Goal: Task Accomplishment & Management: Complete application form

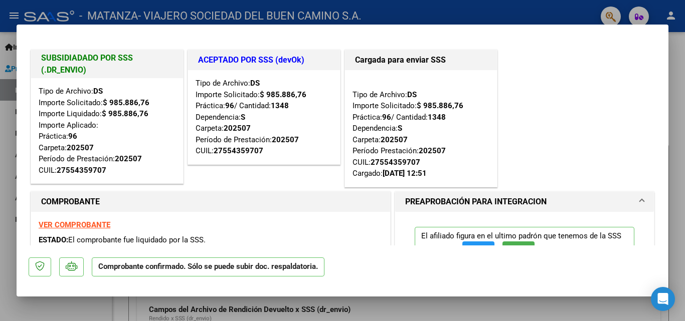
scroll to position [493, 0]
click at [678, 88] on div at bounding box center [342, 160] width 685 height 321
type input "$ 0,00"
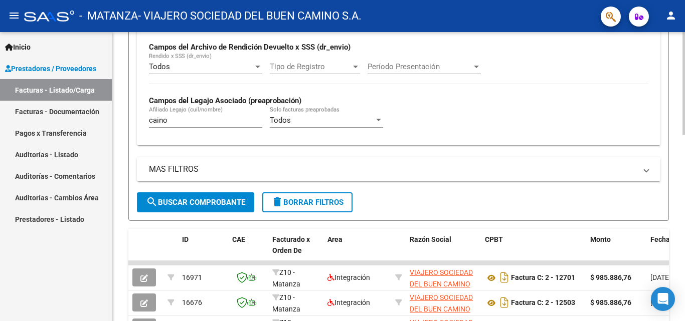
scroll to position [262, 0]
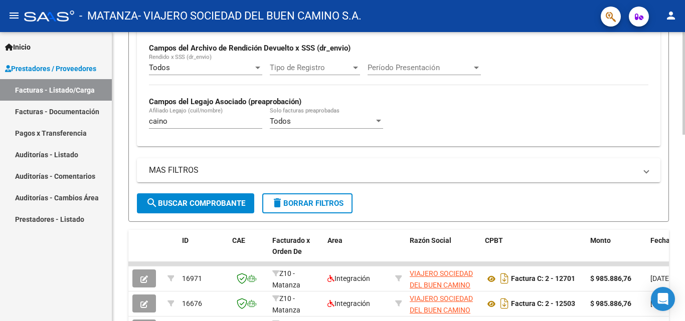
click at [685, 164] on div at bounding box center [684, 177] width 3 height 103
click at [173, 125] on input "caino" at bounding box center [205, 121] width 113 height 9
type input "c"
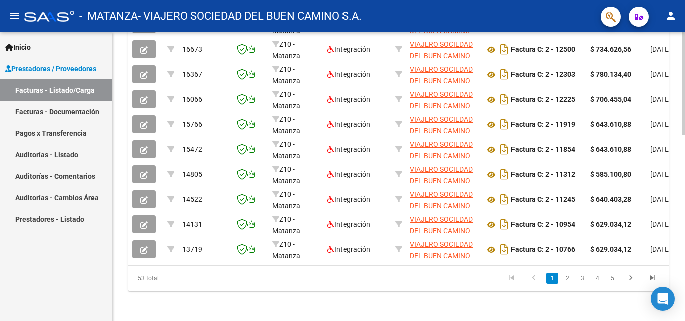
scroll to position [527, 0]
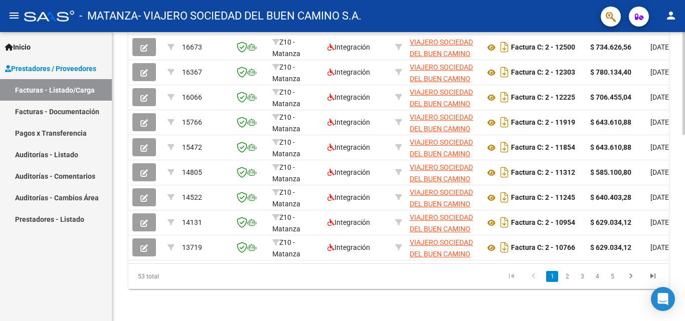
click at [685, 247] on div at bounding box center [684, 270] width 3 height 103
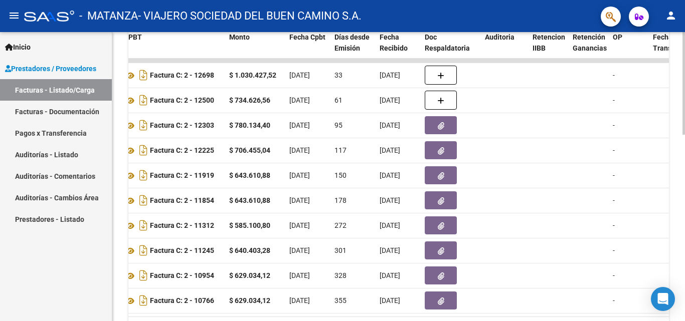
scroll to position [453, 0]
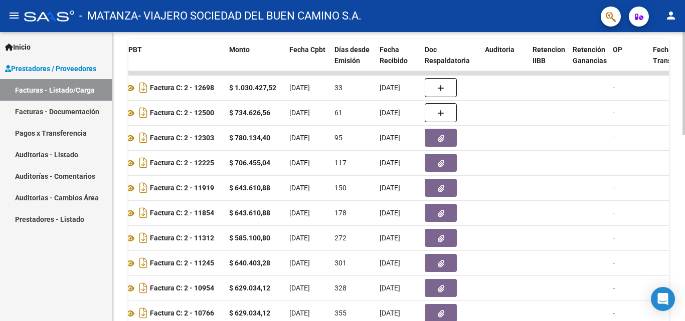
click at [683, 219] on div at bounding box center [684, 246] width 3 height 103
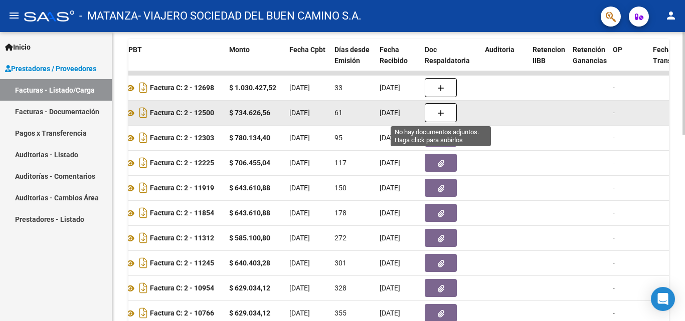
type input "[PERSON_NAME]"
click at [446, 112] on button "button" at bounding box center [441, 112] width 32 height 19
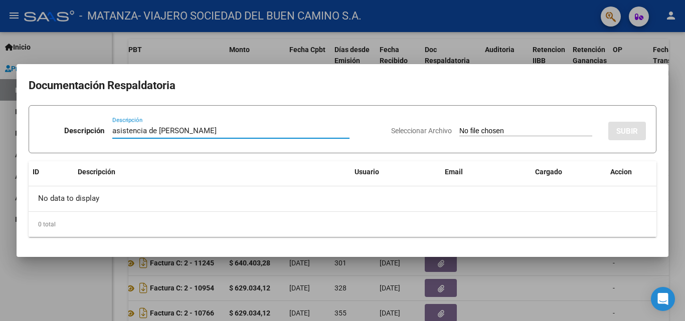
type input "asistencia de [PERSON_NAME]"
click at [459, 130] on input "Seleccionar Archivo" at bounding box center [525, 132] width 133 height 10
type input "C:\fakepath\[PERSON_NAME].pdf"
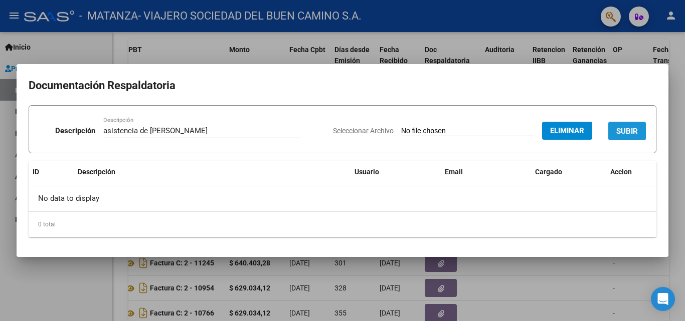
click at [634, 128] on span "SUBIR" at bounding box center [627, 131] width 22 height 9
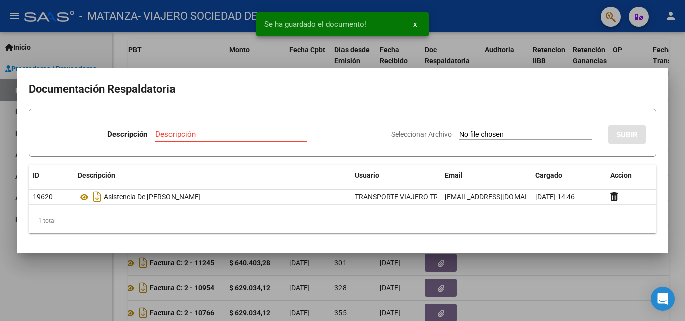
click at [552, 283] on div at bounding box center [342, 160] width 685 height 321
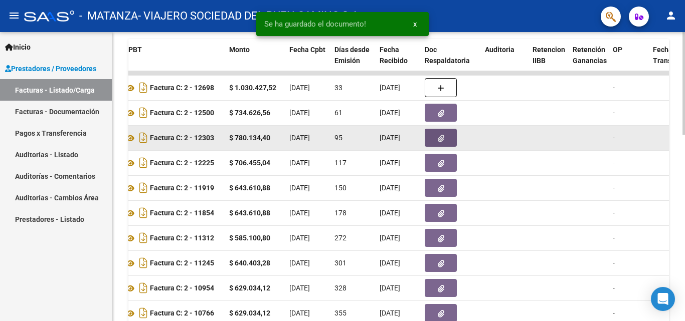
click at [443, 137] on icon "button" at bounding box center [441, 139] width 7 height 8
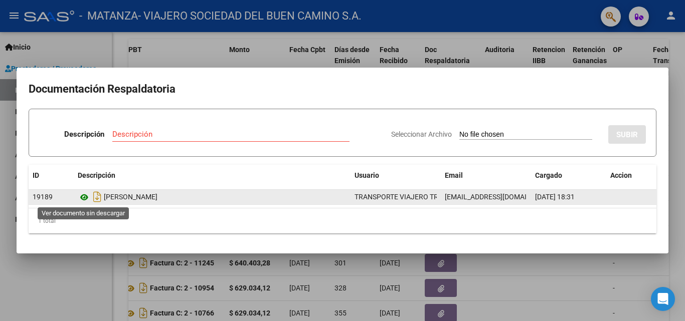
click at [84, 197] on icon at bounding box center [84, 198] width 13 height 12
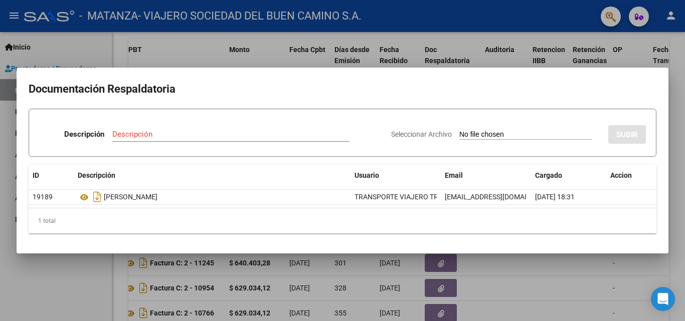
click at [175, 60] on div at bounding box center [342, 160] width 685 height 321
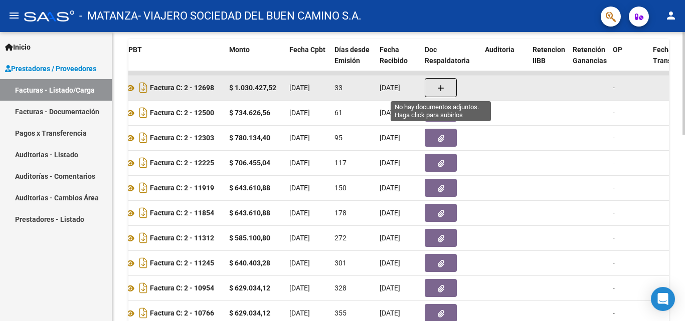
click at [453, 91] on button "button" at bounding box center [441, 87] width 32 height 19
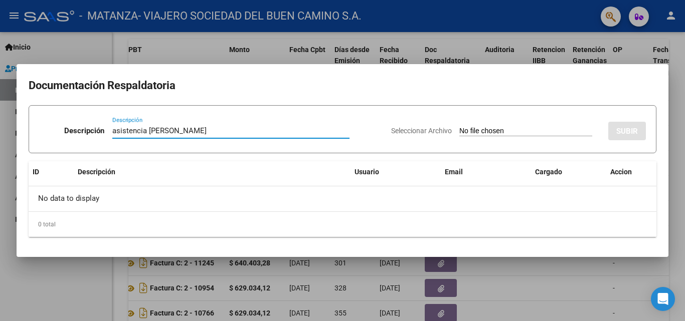
type input "asistencia [PERSON_NAME]"
click at [471, 126] on app-file-uploader "Seleccionar Archivo" at bounding box center [495, 130] width 209 height 9
click at [472, 131] on input "Seleccionar Archivo" at bounding box center [525, 132] width 133 height 10
type input "C:\fakepath\[PERSON_NAME].pdf"
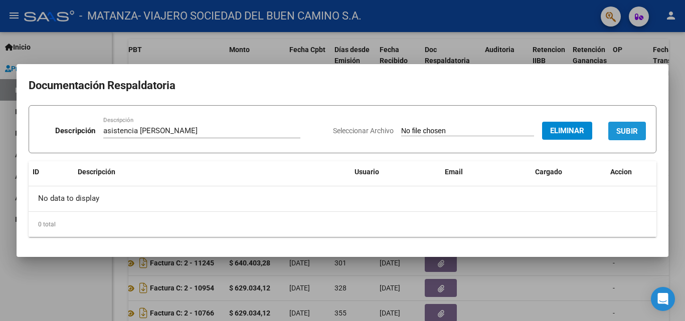
click at [620, 133] on span "SUBIR" at bounding box center [627, 131] width 22 height 9
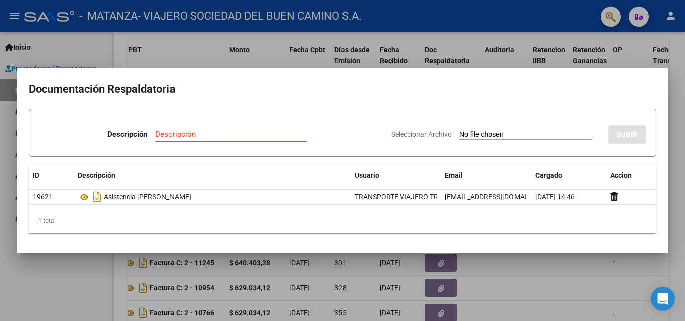
click at [538, 291] on div at bounding box center [342, 160] width 685 height 321
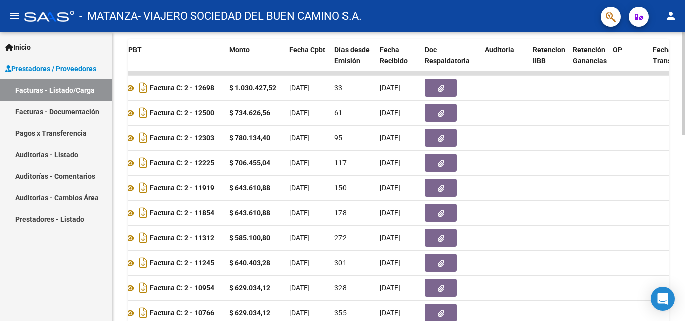
drag, startPoint x: 667, startPoint y: 237, endPoint x: 683, endPoint y: 204, distance: 36.8
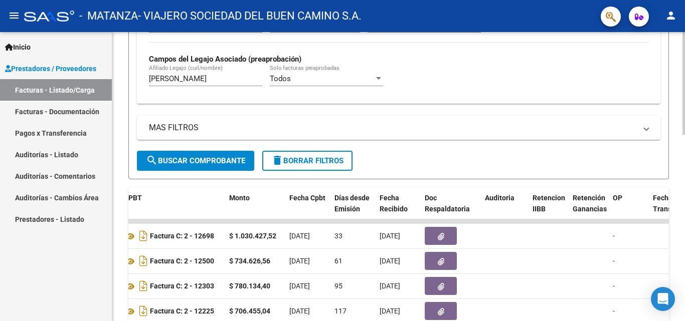
click at [682, 162] on div "Video tutorial PRESTADORES -> Listado de CPBTs Emitidos por Prestadores / Prove…" at bounding box center [399, 132] width 575 height 808
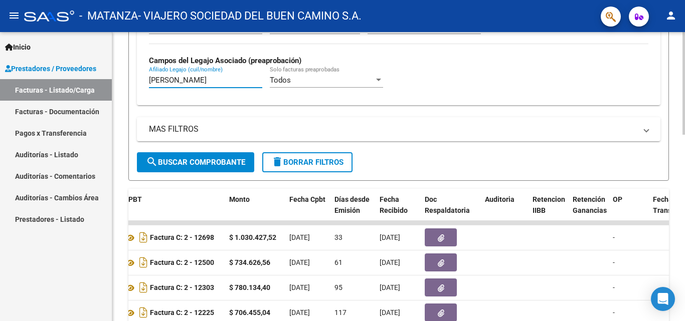
click at [189, 83] on input "[PERSON_NAME]" at bounding box center [205, 80] width 113 height 9
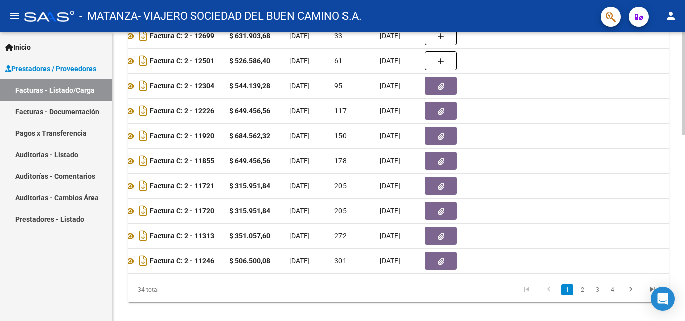
scroll to position [507, 0]
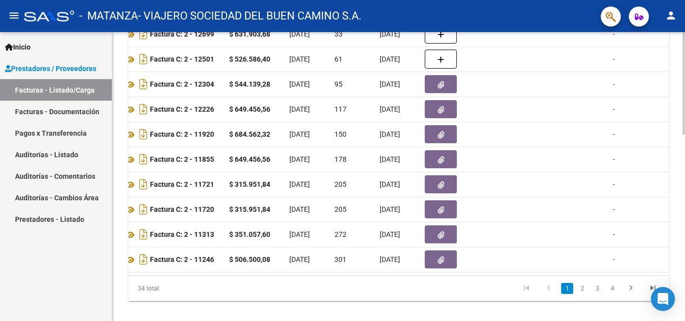
click at [684, 234] on div at bounding box center [684, 266] width 3 height 103
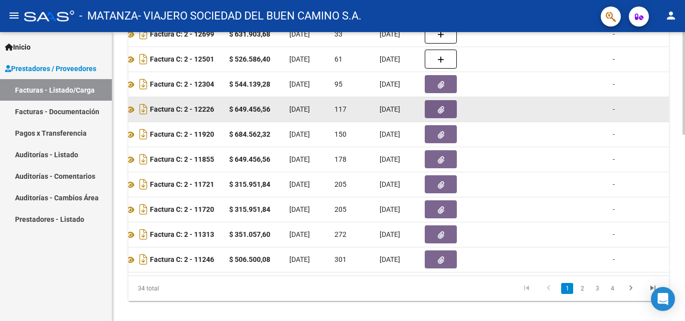
type input "borgetto"
click at [431, 114] on button "button" at bounding box center [441, 109] width 32 height 18
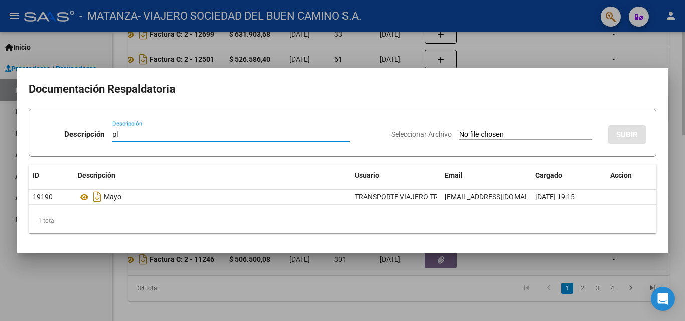
type input "p"
type input "asistencia de escuela"
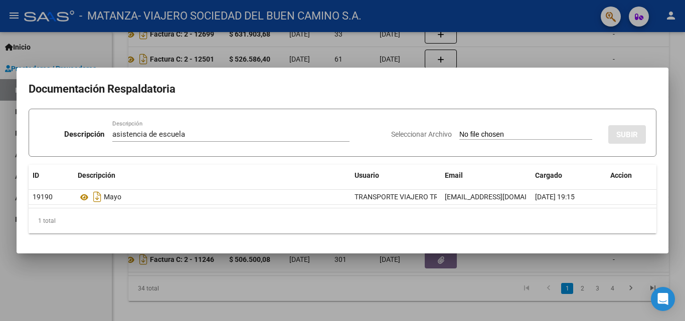
click at [462, 135] on input "Seleccionar Archivo" at bounding box center [525, 135] width 133 height 10
type input "C:\fakepath\Borgetto-escuela mayo.pdf"
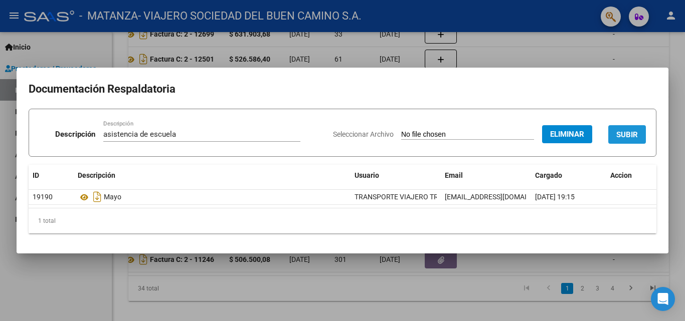
click at [628, 133] on span "SUBIR" at bounding box center [627, 134] width 22 height 9
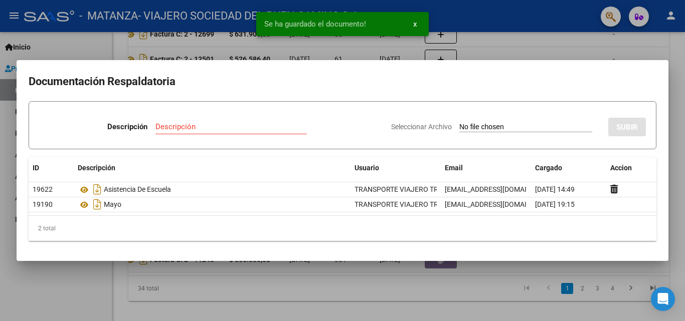
click at [625, 40] on div at bounding box center [342, 160] width 685 height 321
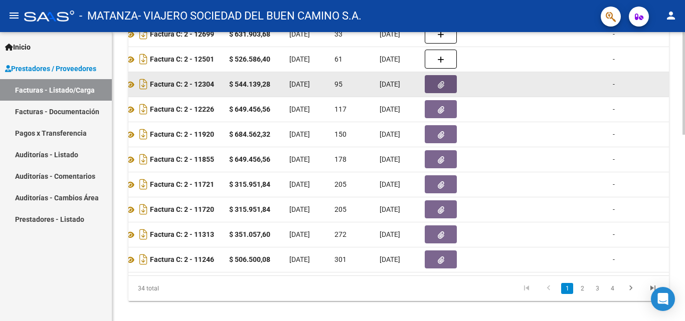
click at [437, 81] on button "button" at bounding box center [441, 84] width 32 height 18
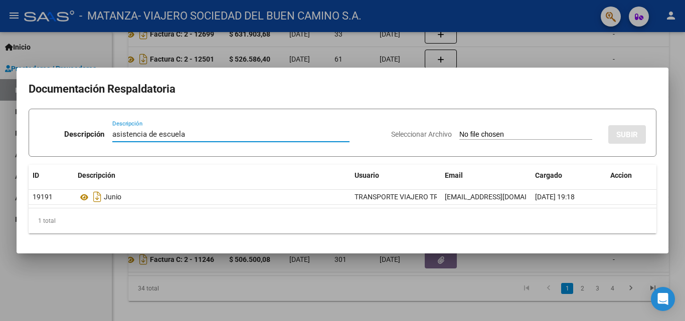
type input "asistencia de escuela"
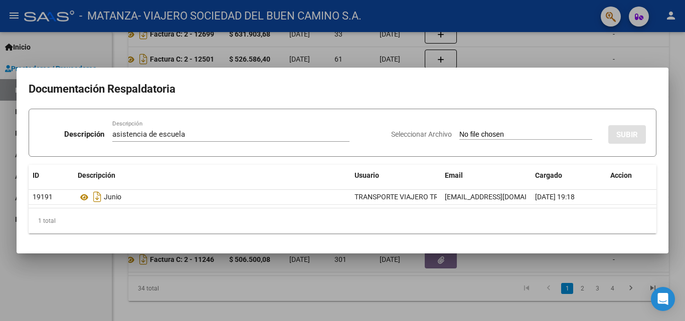
click at [471, 136] on input "Seleccionar Archivo" at bounding box center [525, 135] width 133 height 10
type input "C:\fakepath\Borgetto-junio escuela .pdf"
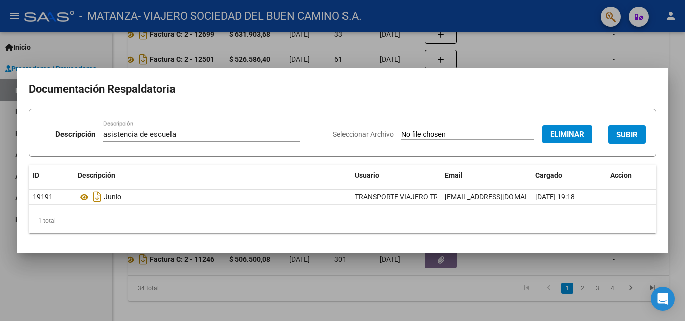
click at [619, 130] on span "SUBIR" at bounding box center [627, 134] width 22 height 9
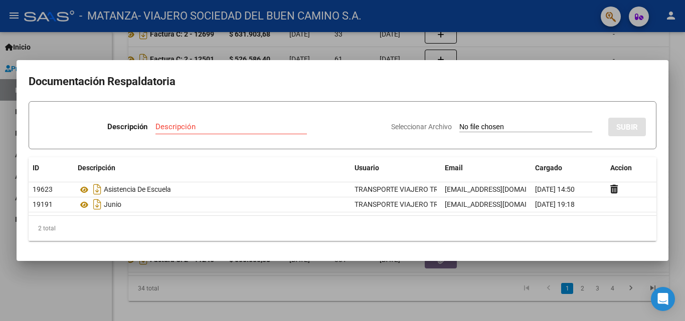
click at [610, 52] on div at bounding box center [342, 160] width 685 height 321
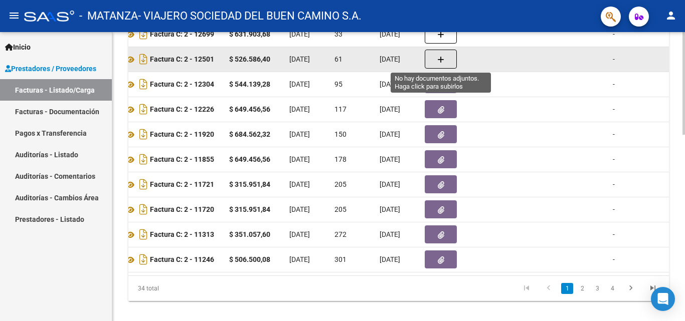
click at [436, 61] on button "button" at bounding box center [441, 59] width 32 height 19
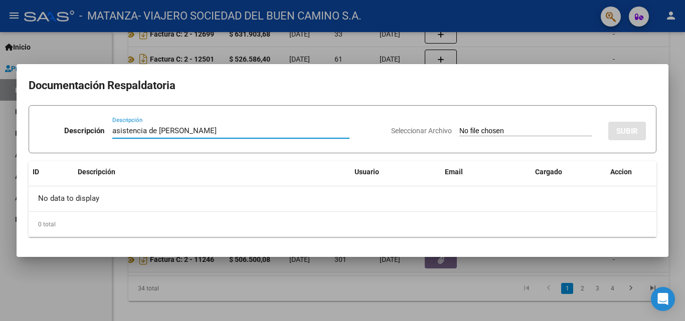
type input "asistencia de [PERSON_NAME]"
click at [459, 130] on input "Seleccionar Archivo" at bounding box center [525, 132] width 133 height 10
type input "C:\fakepath\Borgetto-[PERSON_NAME].pdf"
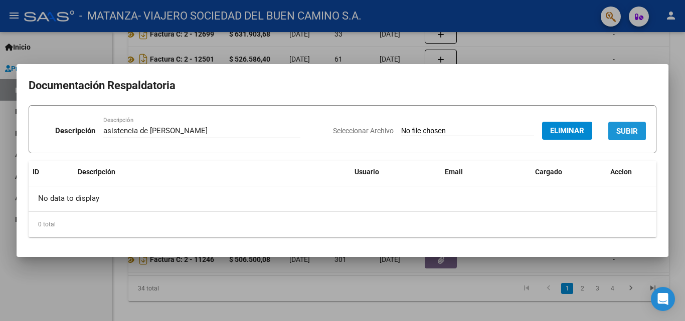
click at [630, 132] on span "SUBIR" at bounding box center [627, 131] width 22 height 9
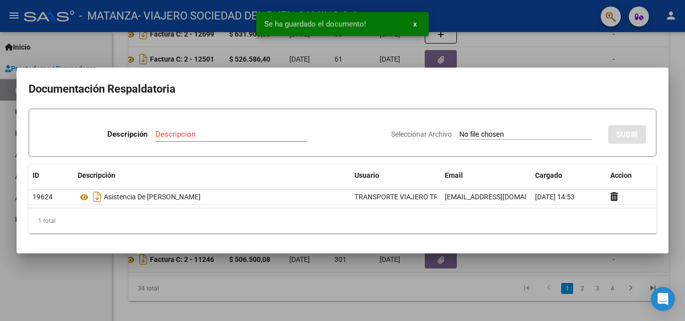
click at [211, 141] on div "Descripción" at bounding box center [230, 134] width 151 height 15
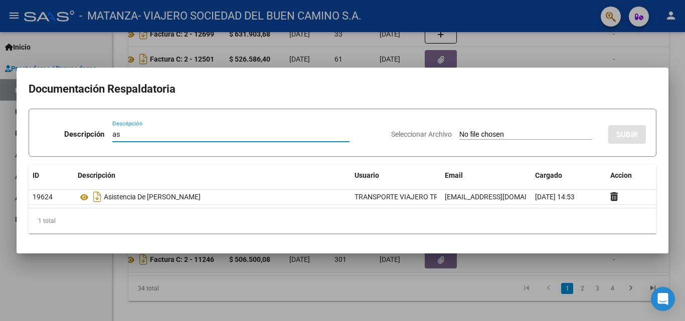
type input "a"
type input "planilla de escuela"
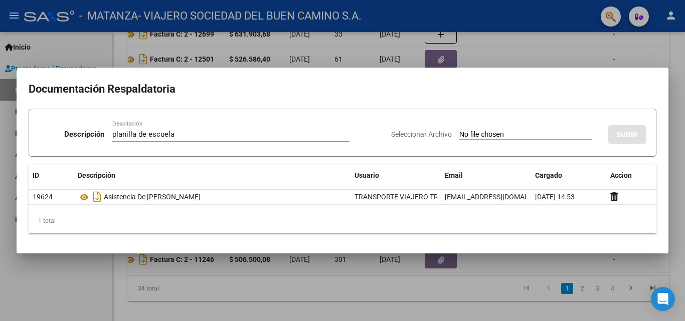
click at [488, 133] on input "Seleccionar Archivo" at bounding box center [525, 135] width 133 height 10
type input "C:\fakepath\Borgetto-[PERSON_NAME] escuela.pdf"
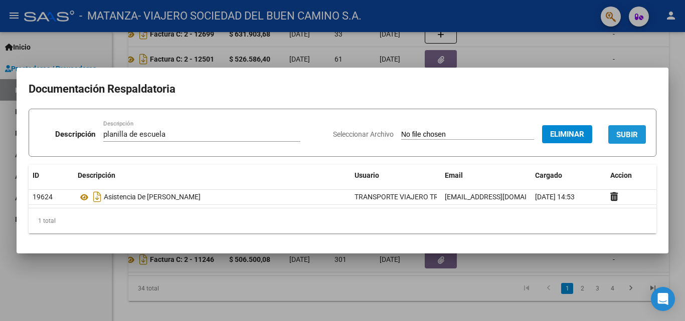
click at [634, 134] on span "SUBIR" at bounding box center [627, 134] width 22 height 9
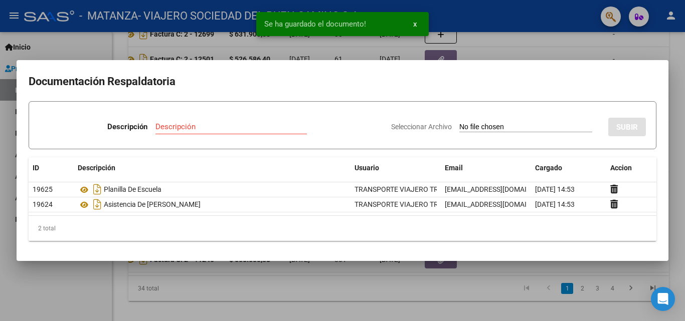
click at [573, 46] on div at bounding box center [342, 160] width 685 height 321
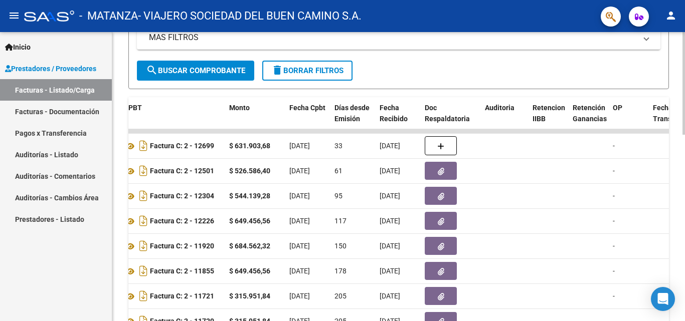
click at [685, 187] on div at bounding box center [684, 225] width 3 height 103
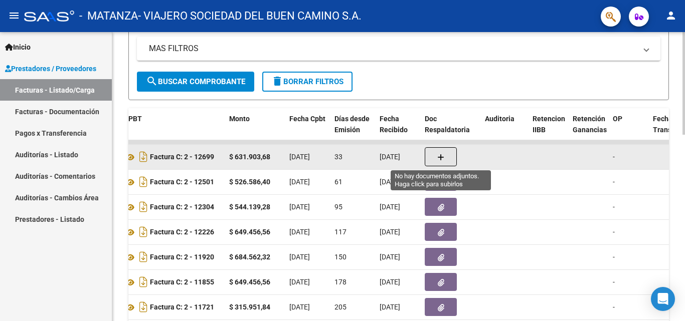
click at [450, 161] on button "button" at bounding box center [441, 156] width 32 height 19
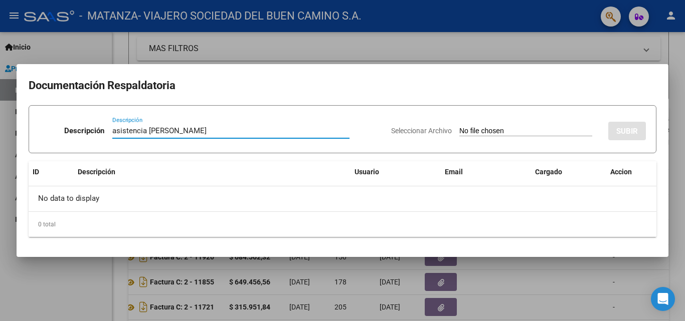
type input "asistencia [PERSON_NAME]"
click at [459, 129] on input "Seleccionar Archivo" at bounding box center [525, 132] width 133 height 10
type input "C:\fakepath\Borgetto-agosto .pdf"
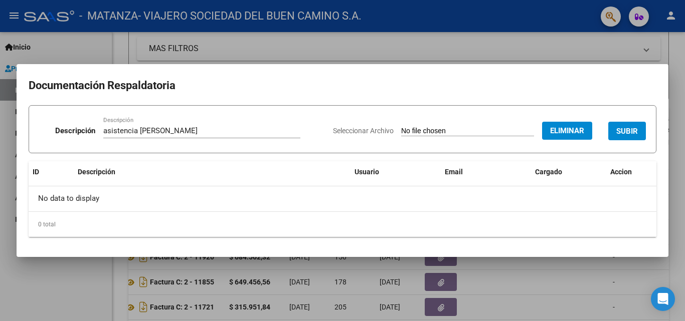
click at [619, 127] on span "SUBIR" at bounding box center [627, 131] width 22 height 9
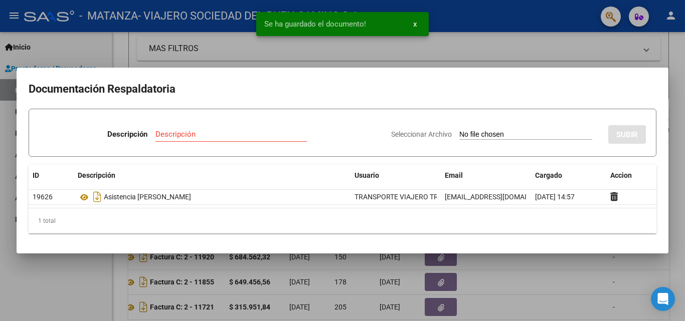
click at [255, 134] on input "Descripción" at bounding box center [230, 134] width 151 height 9
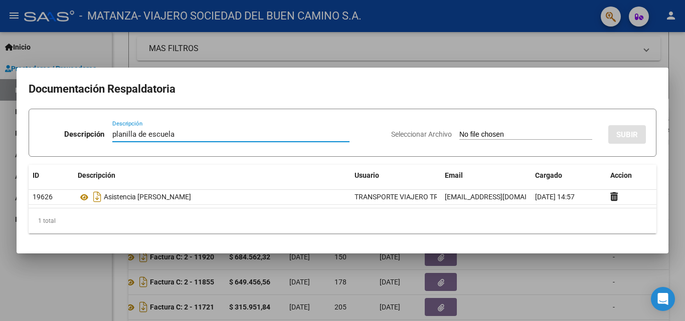
type input "planilla de escuela"
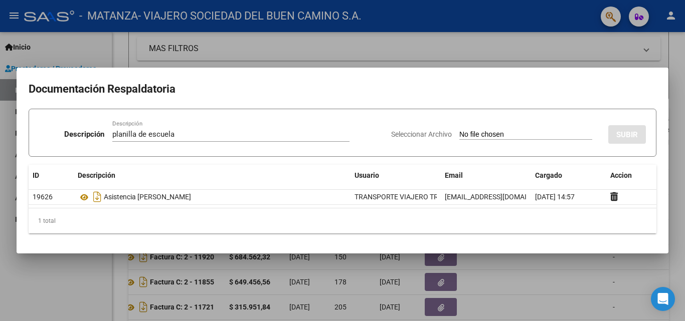
click at [466, 135] on input "Seleccionar Archivo" at bounding box center [525, 135] width 133 height 10
type input "C:\fakepath\Borgetto- agosto escuela .pdf"
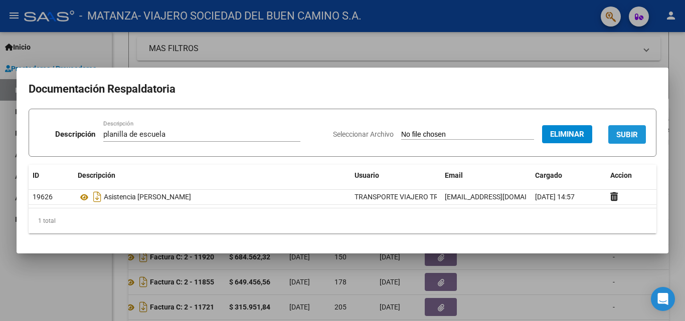
click at [633, 136] on span "SUBIR" at bounding box center [627, 134] width 22 height 9
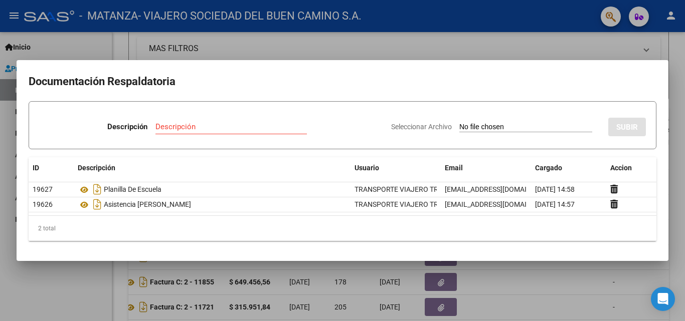
click at [679, 55] on div at bounding box center [342, 160] width 685 height 321
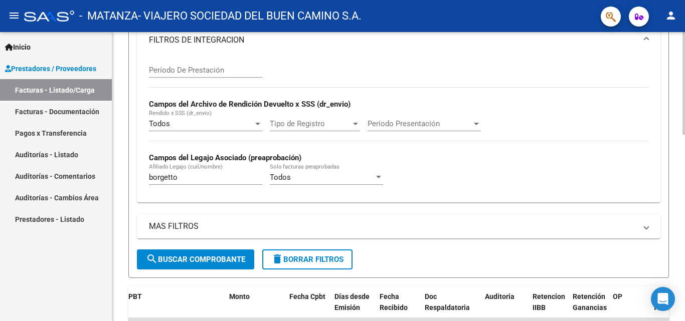
click at [685, 137] on div at bounding box center [684, 157] width 3 height 103
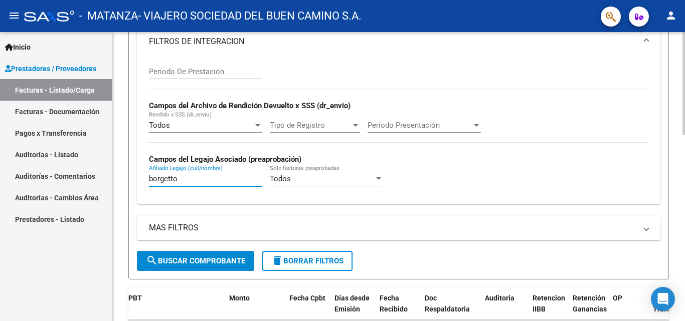
click at [208, 176] on input "borgetto" at bounding box center [205, 179] width 113 height 9
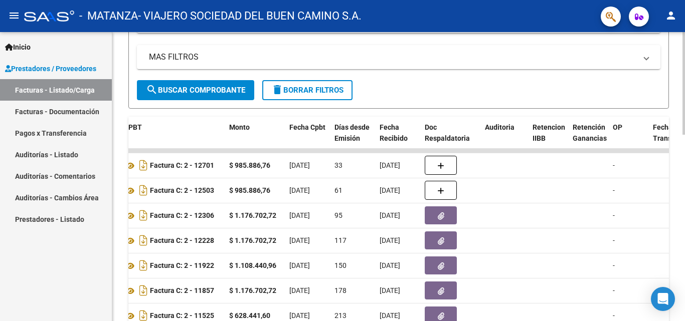
scroll to position [405, 0]
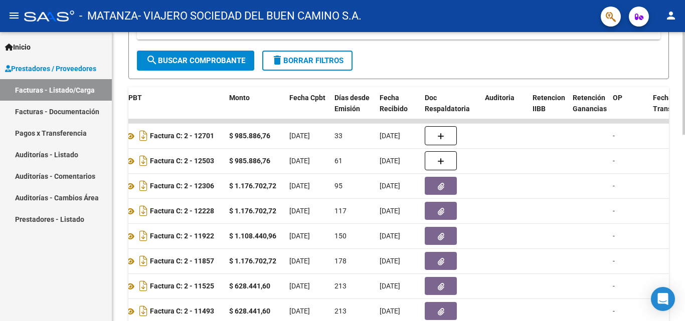
click at [685, 202] on div at bounding box center [684, 229] width 3 height 103
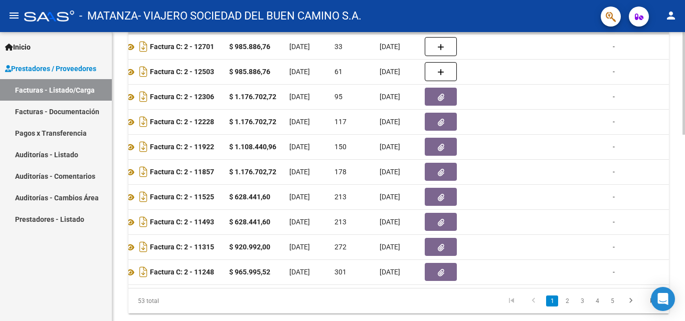
scroll to position [527, 0]
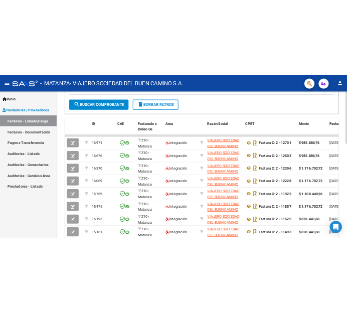
scroll to position [417, 0]
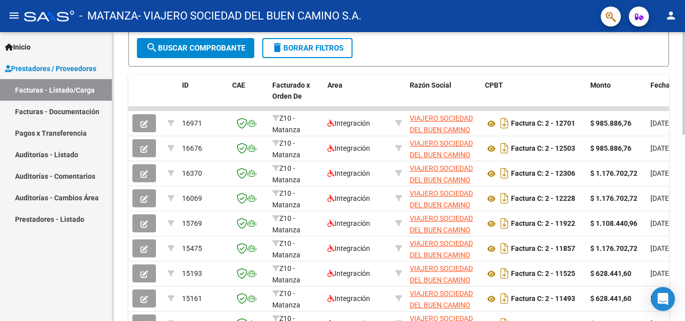
click at [685, 220] on div at bounding box center [684, 234] width 3 height 103
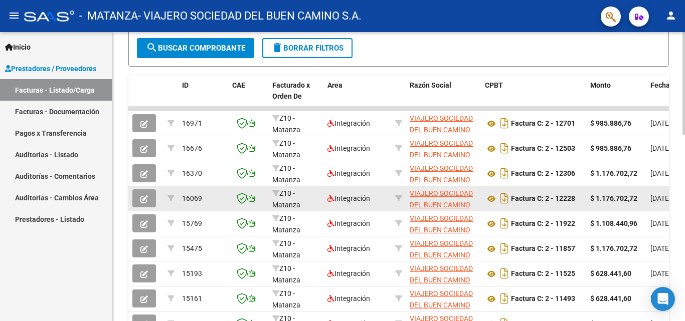
type input "caino"
click at [141, 203] on icon "button" at bounding box center [144, 200] width 8 height 8
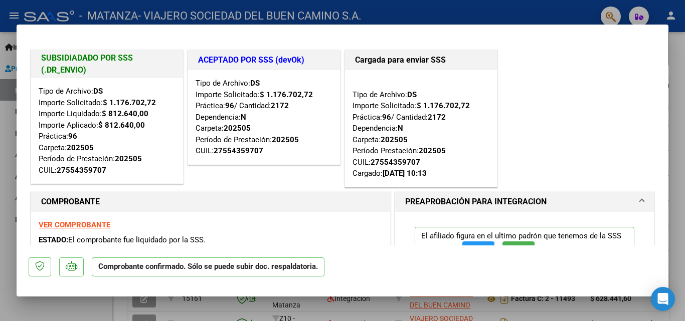
click at [96, 226] on strong "VER COMPROBANTE" at bounding box center [75, 225] width 72 height 9
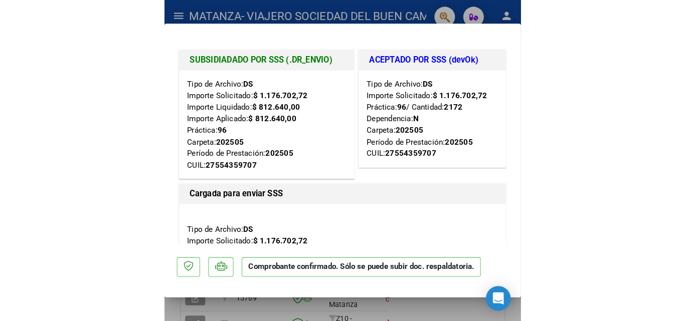
scroll to position [487, 0]
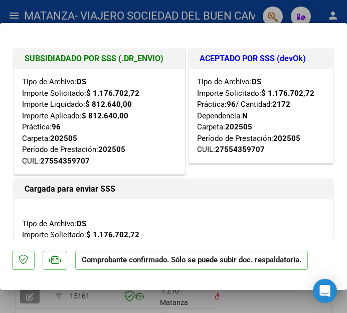
click at [268, 16] on div at bounding box center [173, 156] width 347 height 313
type input "$ 0,00"
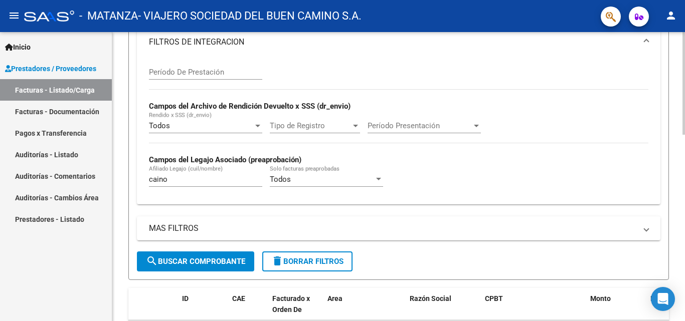
scroll to position [202, 0]
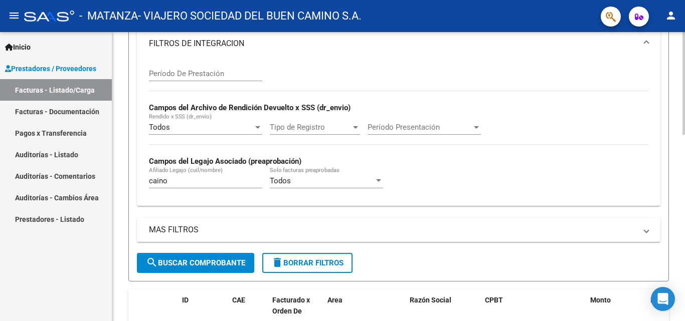
click at [685, 158] on div at bounding box center [684, 156] width 3 height 103
click at [231, 186] on div "[PERSON_NAME] (cuil/nombre)" at bounding box center [205, 178] width 113 height 22
click at [229, 184] on input "caino" at bounding box center [205, 181] width 113 height 9
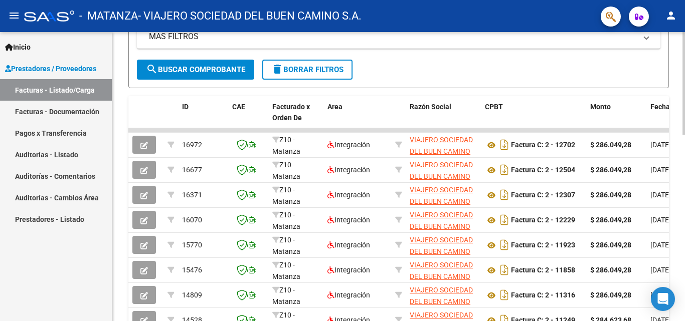
scroll to position [397, 0]
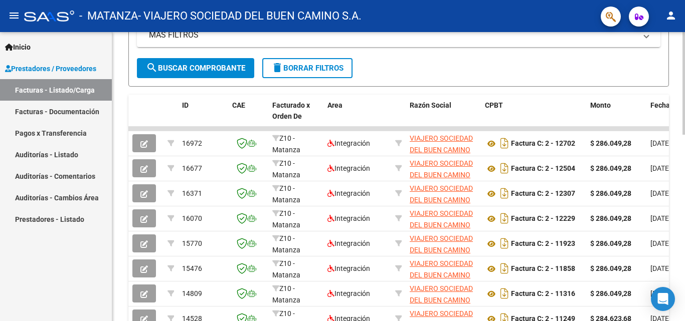
click at [683, 192] on div at bounding box center [684, 226] width 3 height 103
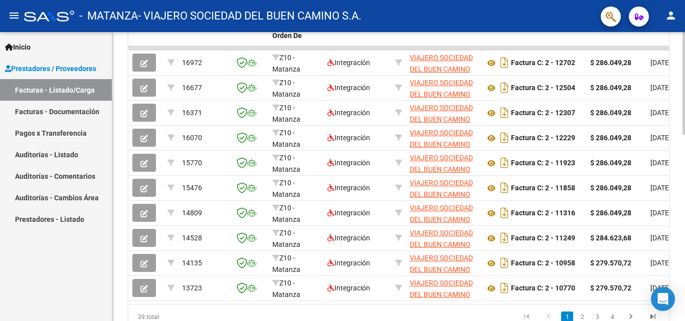
scroll to position [523, 0]
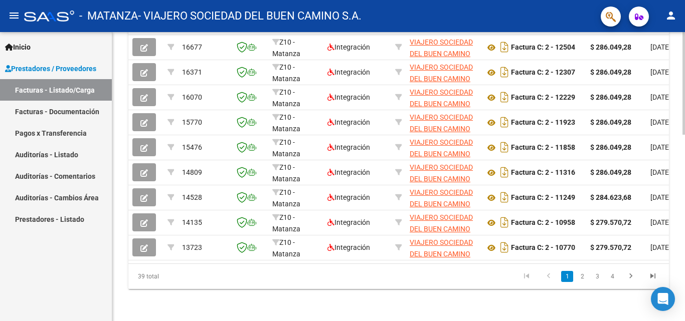
click at [683, 233] on div at bounding box center [684, 270] width 3 height 103
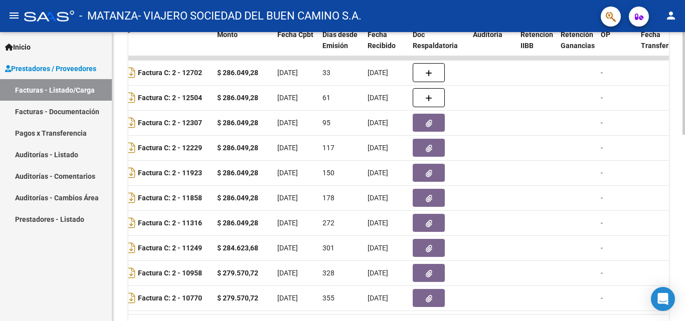
scroll to position [441, 0]
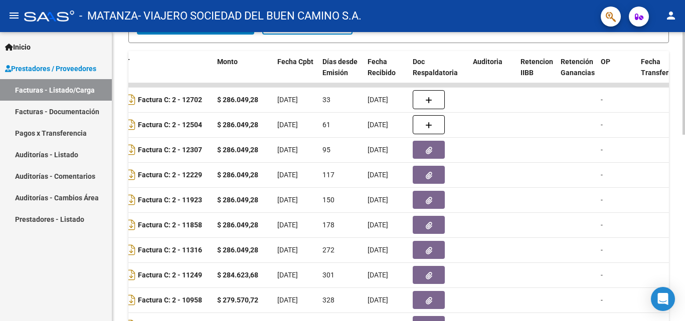
click at [685, 216] on div at bounding box center [684, 242] width 3 height 103
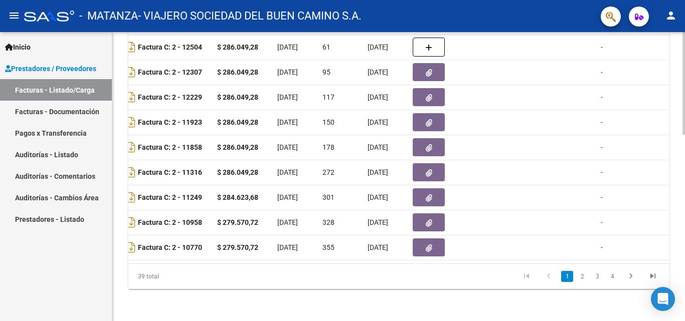
click at [685, 278] on div at bounding box center [684, 270] width 3 height 103
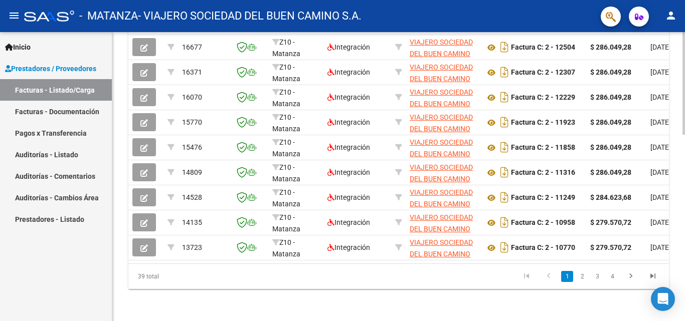
scroll to position [386, 0]
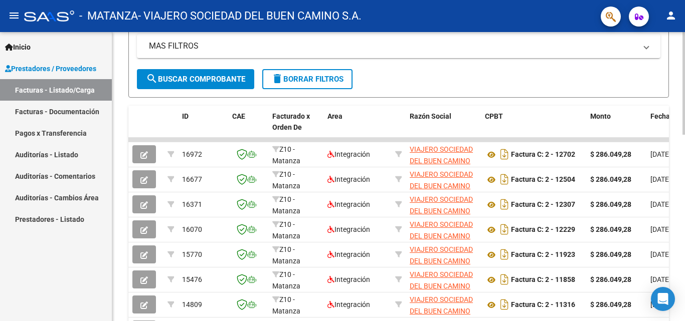
click at [685, 217] on div at bounding box center [684, 222] width 3 height 103
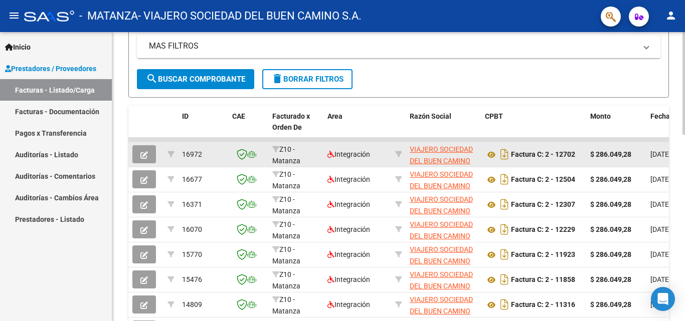
type input "[PERSON_NAME]"
click at [145, 159] on button "button" at bounding box center [144, 154] width 24 height 18
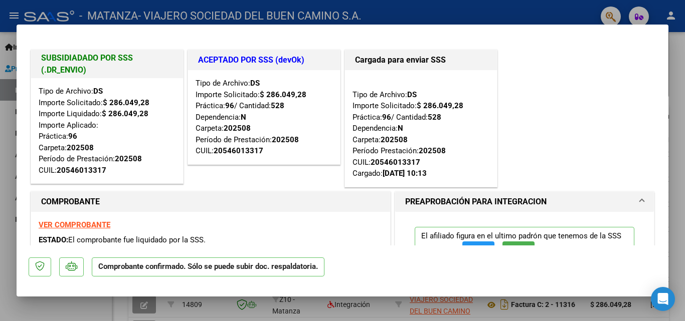
click at [92, 225] on strong "VER COMPROBANTE" at bounding box center [75, 225] width 72 height 9
click at [679, 73] on div at bounding box center [342, 160] width 685 height 321
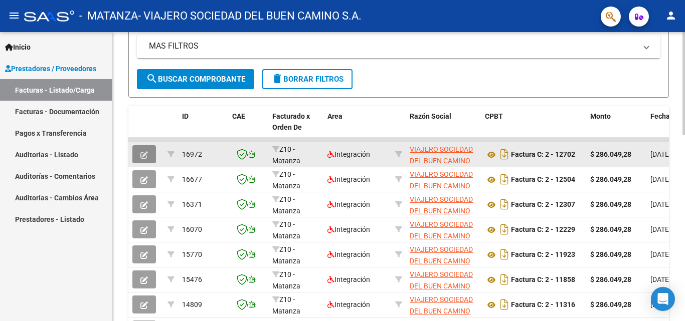
click at [143, 154] on icon "button" at bounding box center [144, 155] width 8 height 8
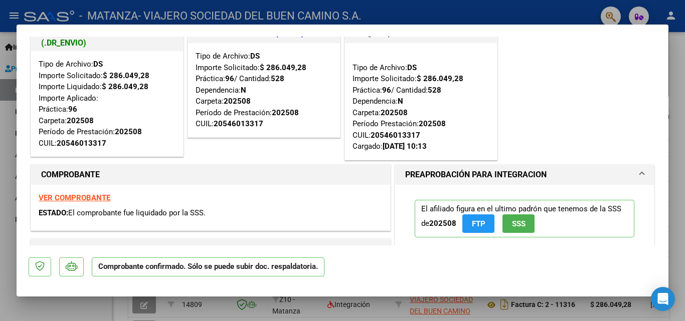
scroll to position [0, 0]
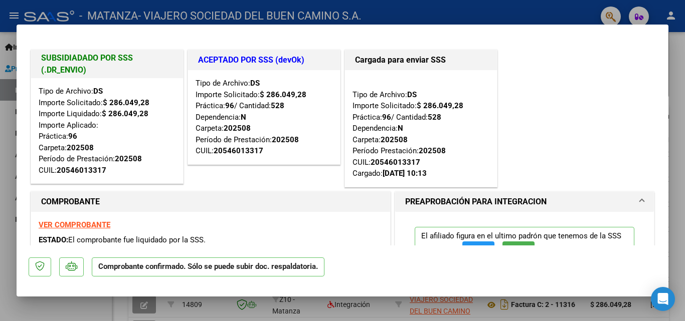
click at [674, 64] on div at bounding box center [342, 160] width 685 height 321
type input "$ 0,00"
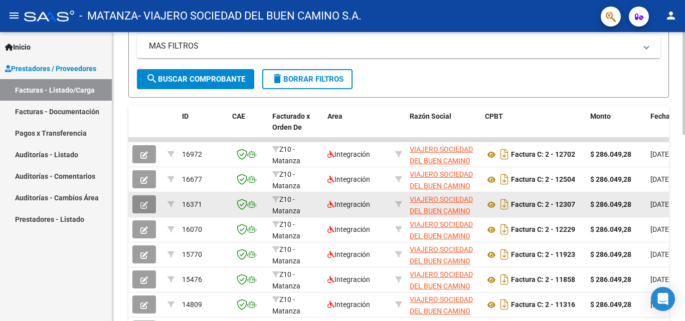
click at [145, 204] on icon "button" at bounding box center [144, 206] width 8 height 8
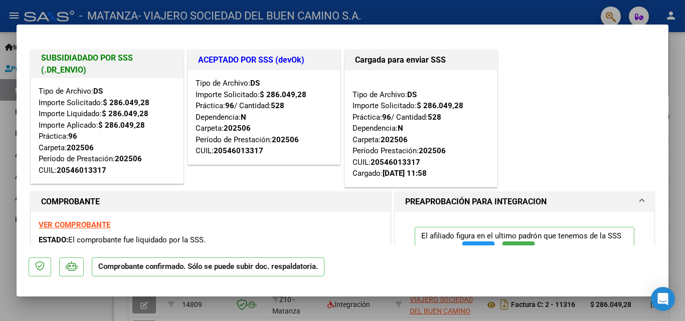
click at [96, 225] on strong "VER COMPROBANTE" at bounding box center [75, 225] width 72 height 9
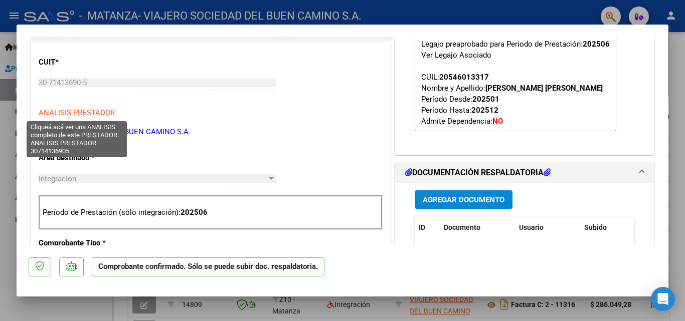
click at [89, 113] on span "ANALISIS PRESTADOR" at bounding box center [77, 112] width 76 height 9
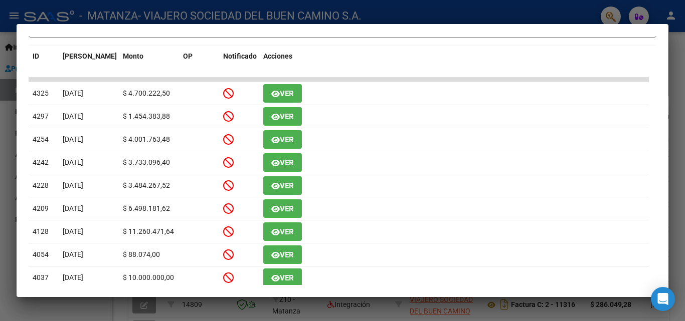
scroll to position [227, 0]
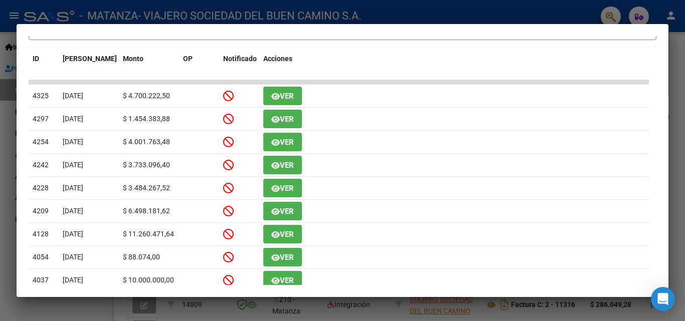
click at [684, 66] on div at bounding box center [342, 160] width 685 height 321
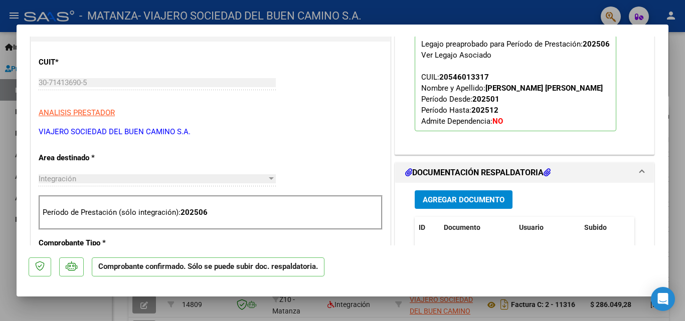
click at [684, 66] on div at bounding box center [342, 160] width 685 height 321
type input "$ 0,00"
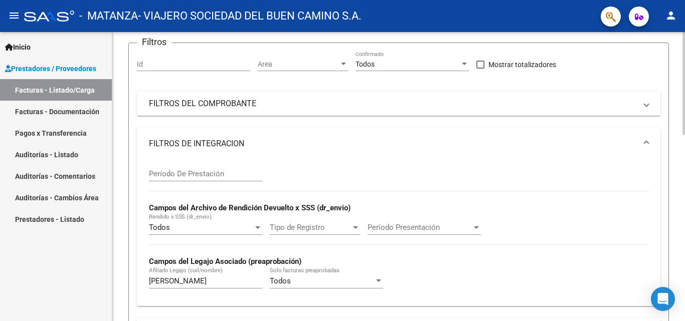
scroll to position [100, 0]
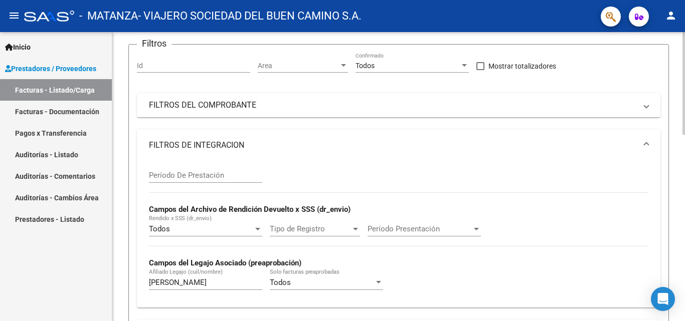
click at [685, 95] on div at bounding box center [684, 119] width 3 height 103
